Goal: Navigation & Orientation: Find specific page/section

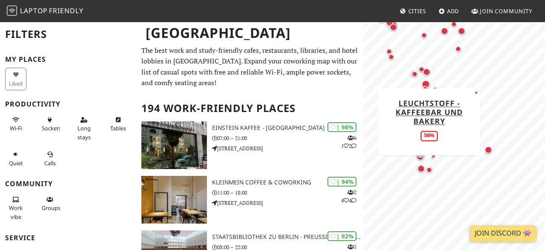
click at [431, 171] on div "Map marker" at bounding box center [429, 170] width 6 height 6
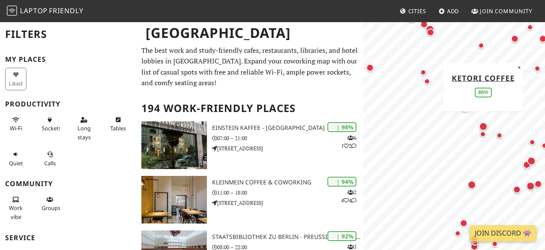
click at [485, 127] on div "Map marker" at bounding box center [483, 126] width 9 height 9
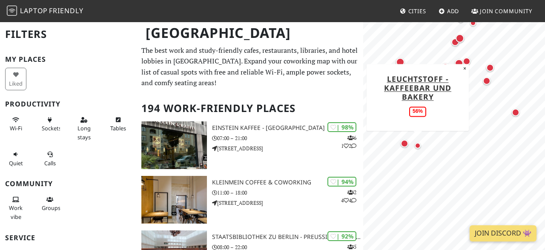
click at [421, 147] on div "Map marker" at bounding box center [417, 145] width 10 height 10
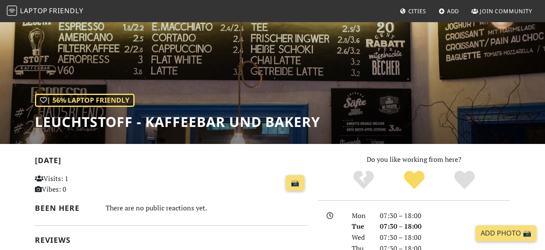
scroll to position [73, 0]
